Goal: Task Accomplishment & Management: Use online tool/utility

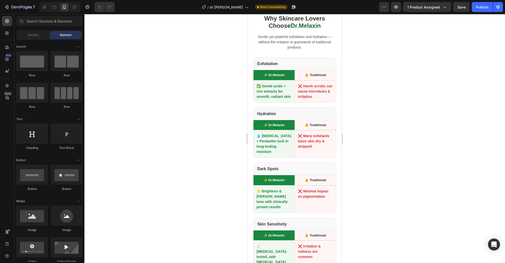
scroll to position [1706, 0]
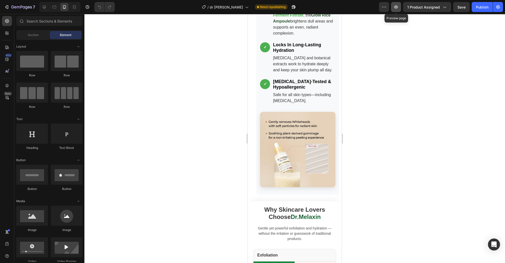
click at [399, 6] on icon "button" at bounding box center [396, 7] width 5 height 5
click at [47, 22] on input "text" at bounding box center [49, 21] width 66 height 10
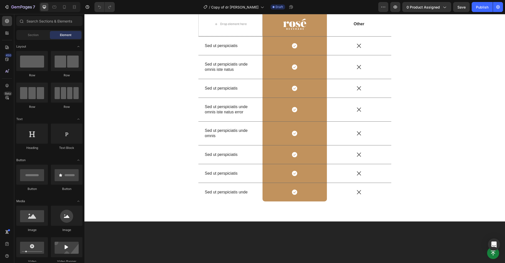
scroll to position [1859, 0]
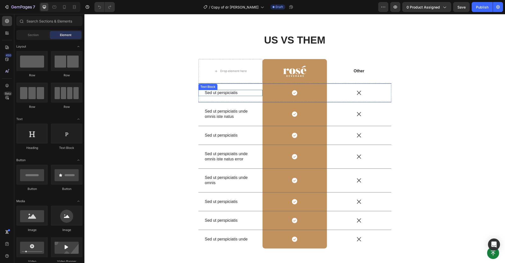
click at [228, 96] on div "Sed ut perspiciatis" at bounding box center [230, 93] width 52 height 6
click at [225, 96] on p "Sed ut perspiciatis" at bounding box center [230, 92] width 51 height 5
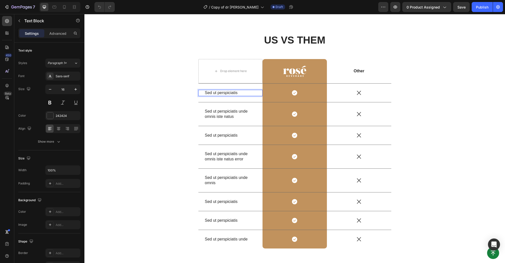
click at [225, 96] on p "Sed ut perspiciatis" at bounding box center [230, 92] width 51 height 5
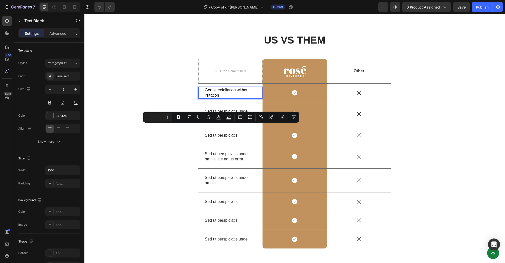
scroll to position [1857, 0]
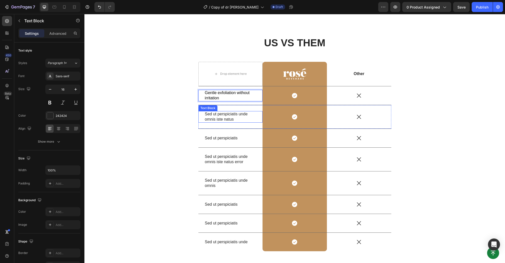
click at [222, 122] on p "Sed ut perspiciatis unde omnis iste natus" at bounding box center [230, 117] width 51 height 11
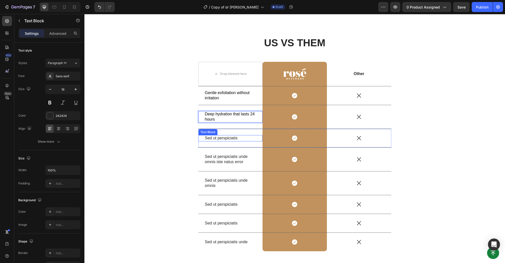
click at [223, 141] on p "Sed ut perspiciatis" at bounding box center [230, 138] width 51 height 5
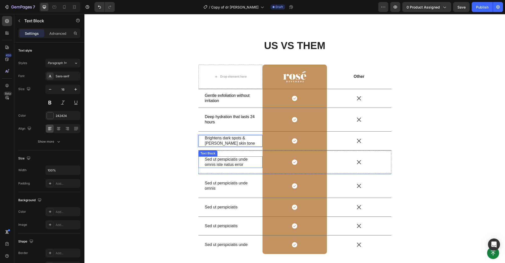
click at [231, 168] on p "Sed ut perspiciatis unde omnis iste natus error" at bounding box center [230, 162] width 51 height 11
click at [228, 196] on div at bounding box center [228, 196] width 0 height 0
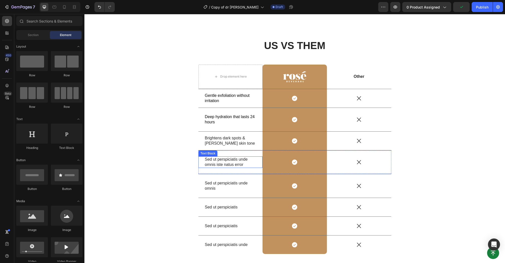
click at [229, 168] on p "Sed ut perspiciatis unde omnis iste natus error" at bounding box center [230, 162] width 51 height 11
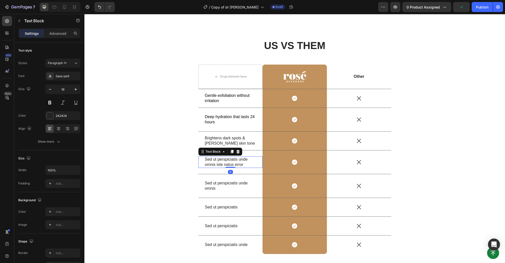
click at [229, 168] on p "Sed ut perspiciatis unde omnis iste natus error" at bounding box center [230, 162] width 51 height 11
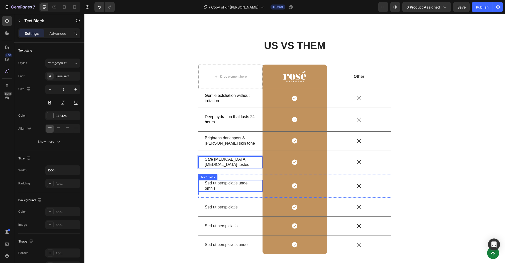
click at [224, 191] on p "Sed ut perspiciatis unde omnis" at bounding box center [230, 186] width 51 height 11
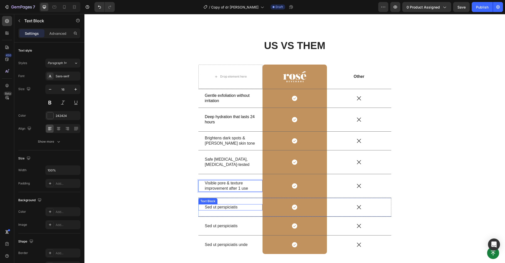
click at [221, 210] on p "Sed ut perspiciatis" at bounding box center [230, 207] width 51 height 5
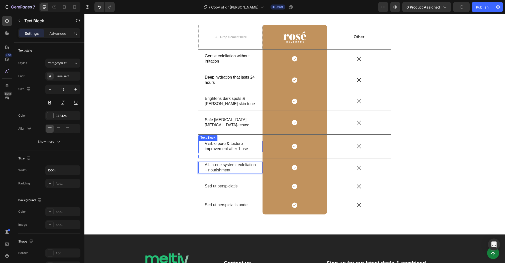
scroll to position [1948, 0]
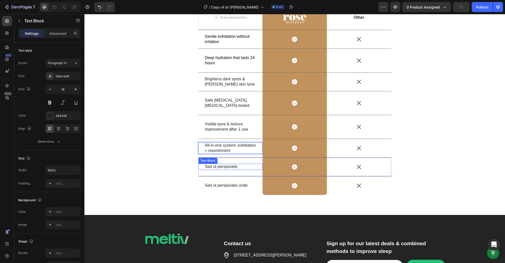
click at [237, 167] on p "Sed ut perspiciatis" at bounding box center [230, 166] width 51 height 5
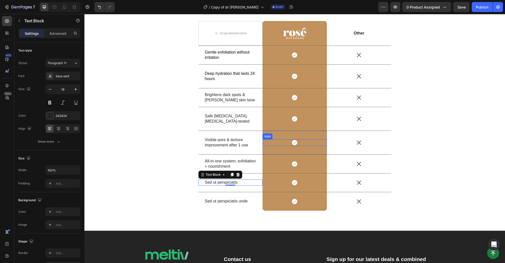
scroll to position [1930, 0]
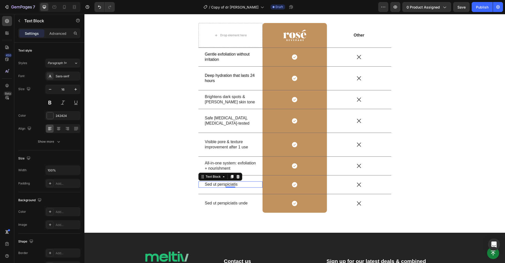
click at [217, 186] on p "Sed ut perspiciatis" at bounding box center [230, 184] width 51 height 5
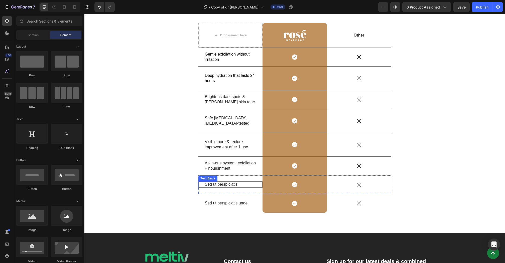
click at [222, 183] on p "Sed ut perspiciatis" at bounding box center [230, 184] width 51 height 5
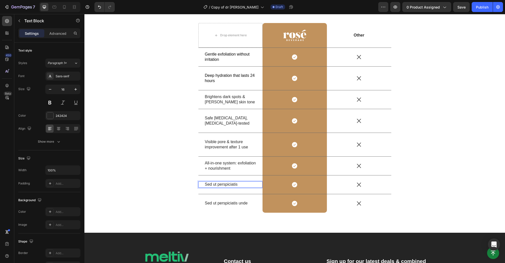
scroll to position [1927, 0]
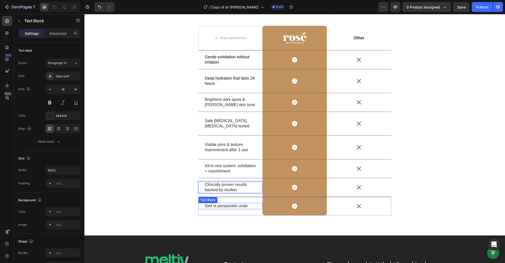
click at [218, 204] on p "Sed ut perspiciatis unde" at bounding box center [230, 206] width 51 height 5
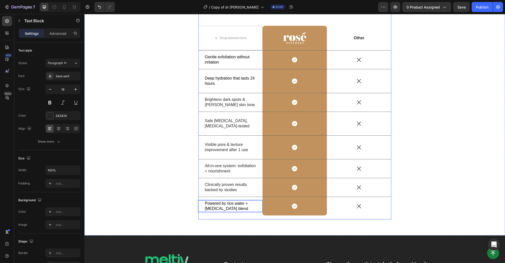
click at [205, 219] on div "US VS THEM Heading Drop element here Image Row Other Text Block Row Gentle exfo…" at bounding box center [294, 112] width 413 height 224
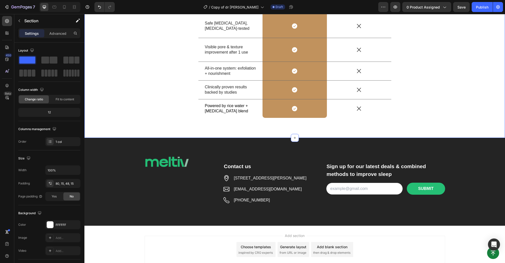
scroll to position [2029, 0]
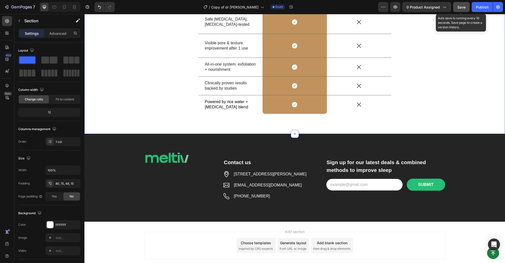
click at [461, 7] on span "Save" at bounding box center [462, 7] width 8 height 4
click at [65, 5] on icon at bounding box center [64, 7] width 3 height 4
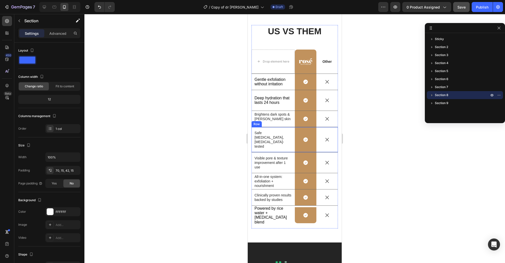
scroll to position [1772, 0]
